Goal: Unclear

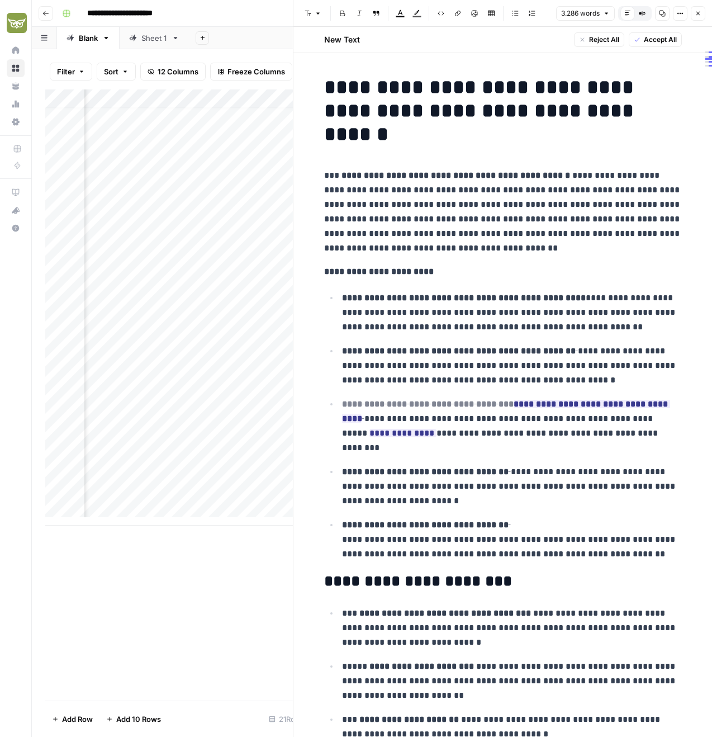
scroll to position [8, 640]
click at [698, 13] on icon "button" at bounding box center [698, 13] width 7 height 7
